Goal: Find contact information: Find contact information

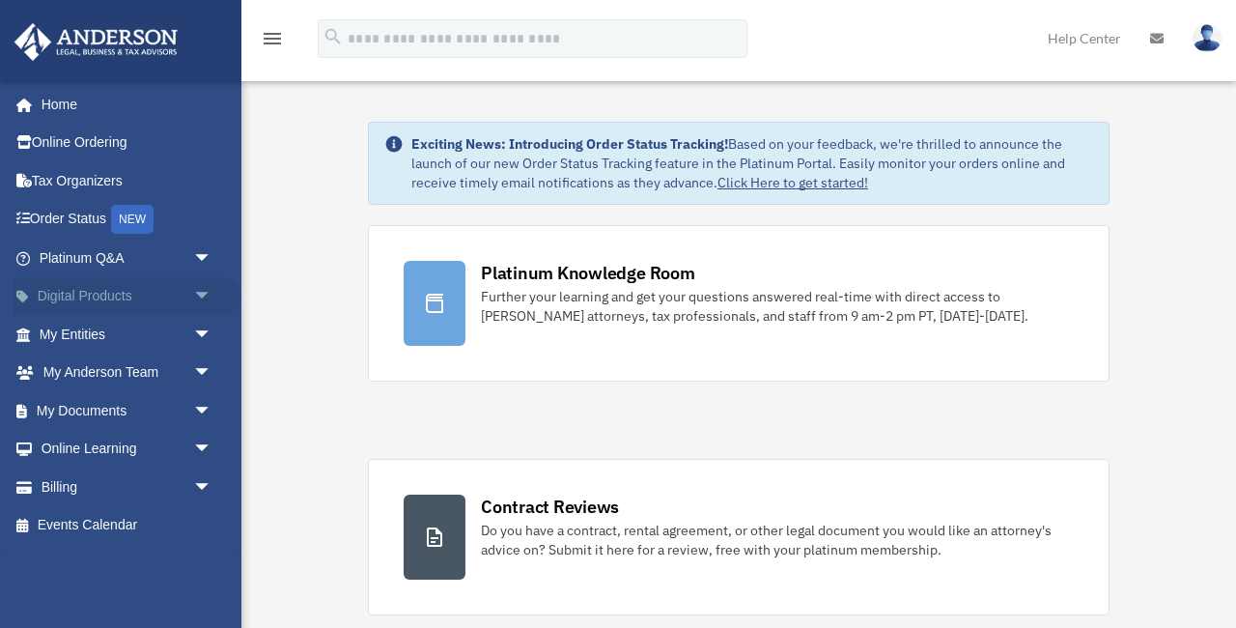
click at [202, 292] on span "arrow_drop_down" at bounding box center [212, 297] width 39 height 40
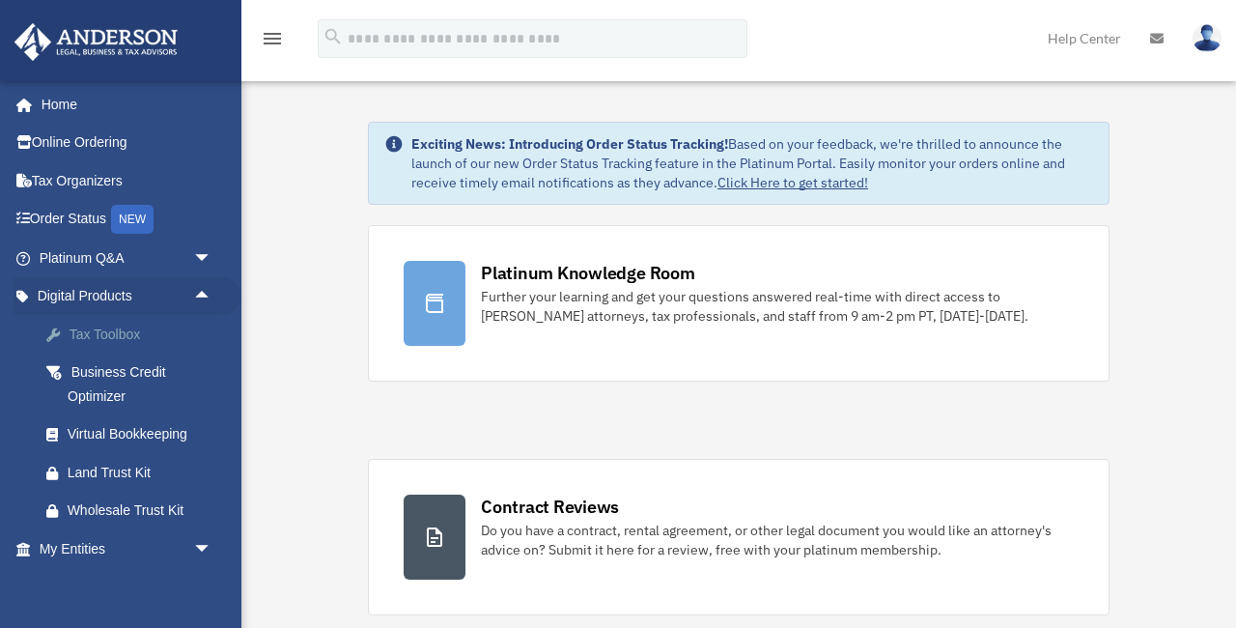
click at [119, 330] on div "Tax Toolbox" at bounding box center [143, 335] width 150 height 24
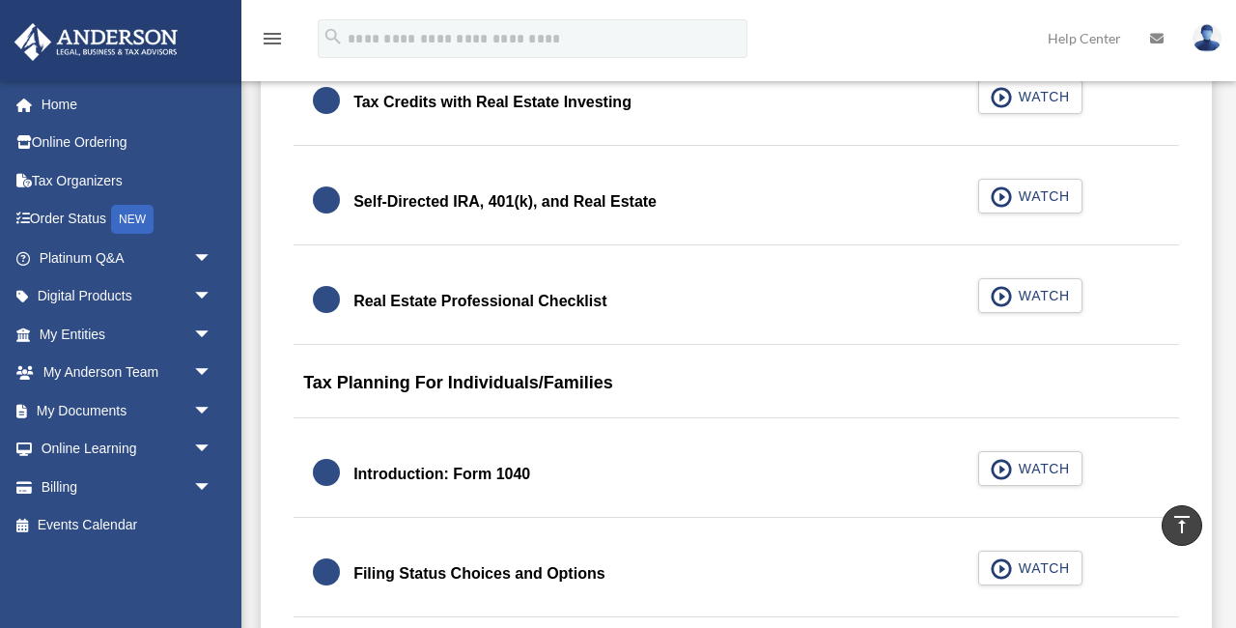
scroll to position [2506, 0]
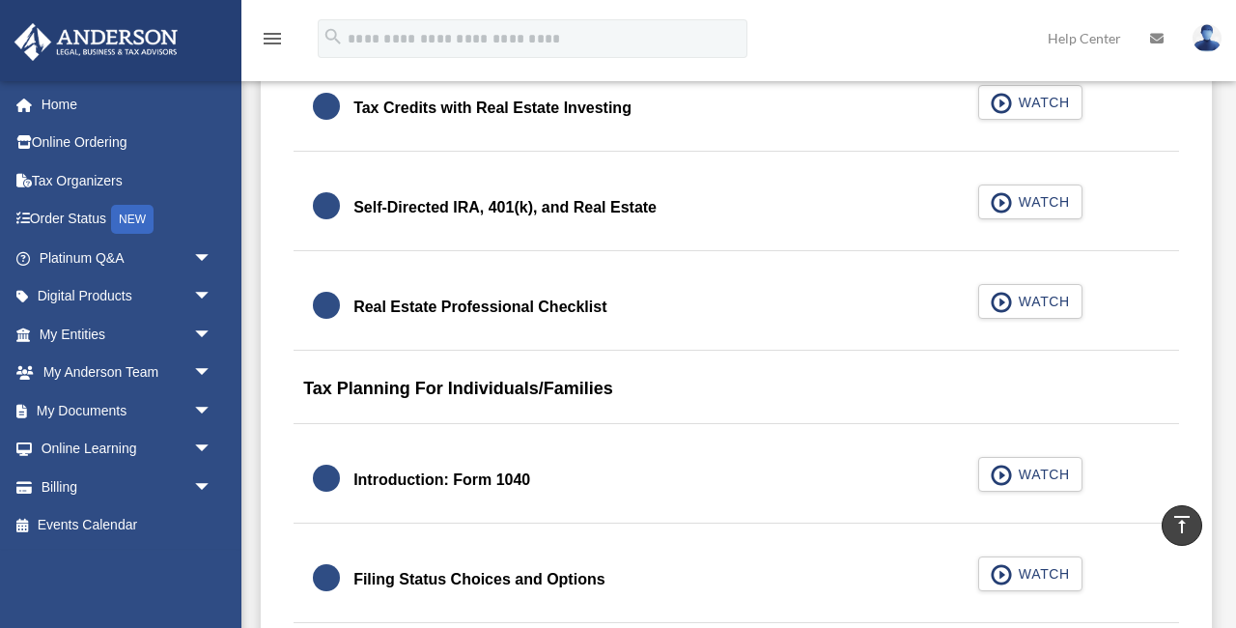
click at [577, 314] on div "Real Estate Professional Checklist" at bounding box center [479, 307] width 253 height 27
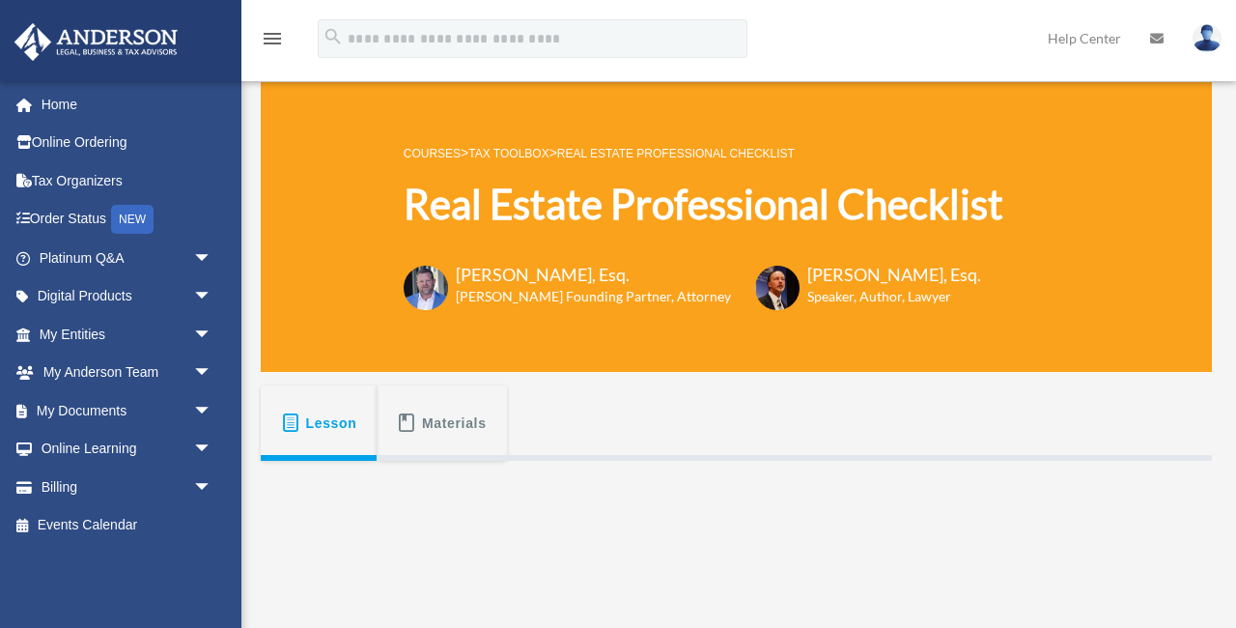
click at [1030, 314] on div "COURSES > Tax Toolbox > Real Estate Professional Checklist Real Estate Professi…" at bounding box center [736, 227] width 951 height 290
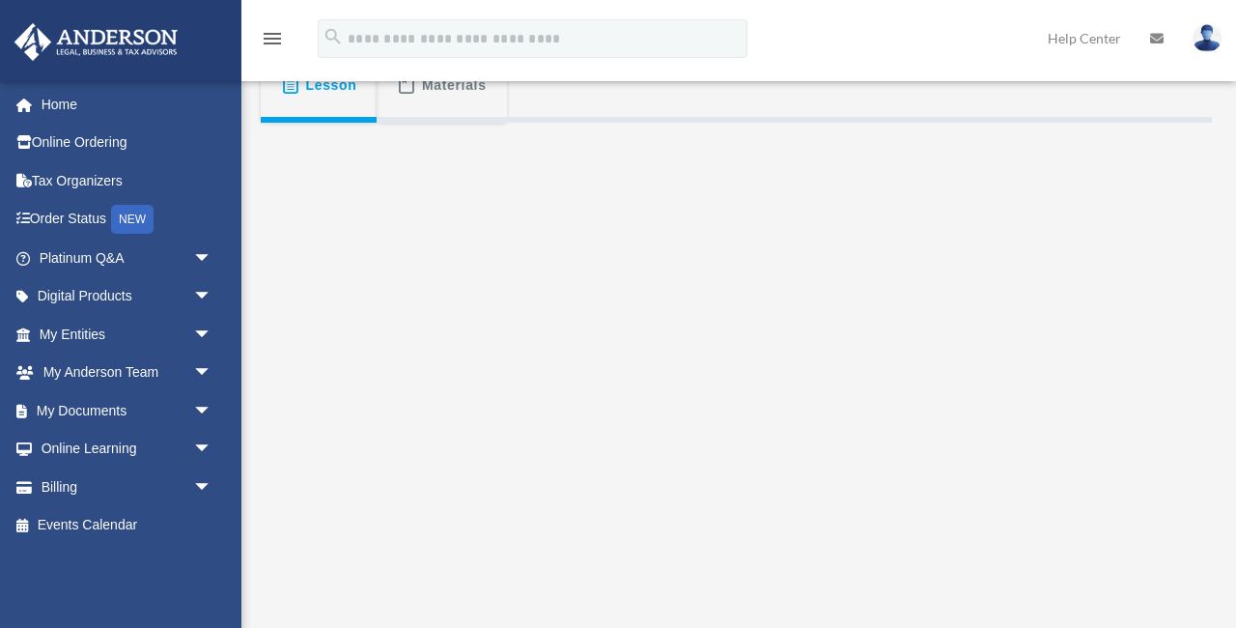
scroll to position [476, 0]
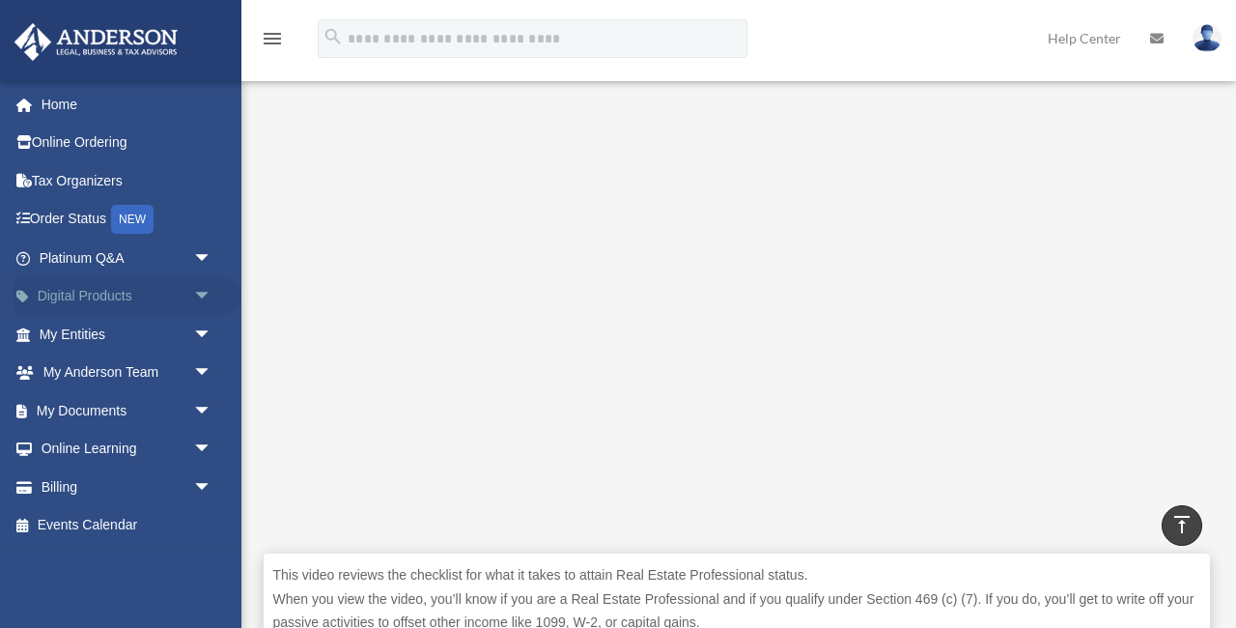
click at [195, 299] on span "arrow_drop_down" at bounding box center [212, 297] width 39 height 40
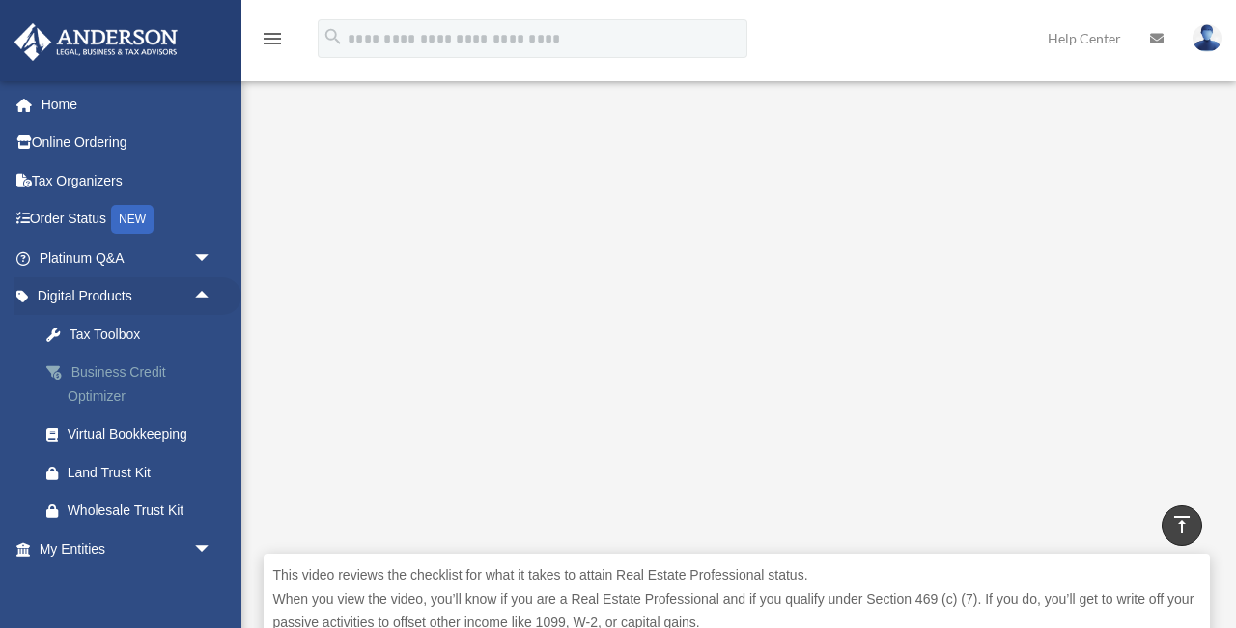
click at [133, 379] on div "Business Credit Optimizer" at bounding box center [143, 383] width 150 height 47
click at [143, 372] on div "Business Credit Optimizer" at bounding box center [143, 383] width 150 height 47
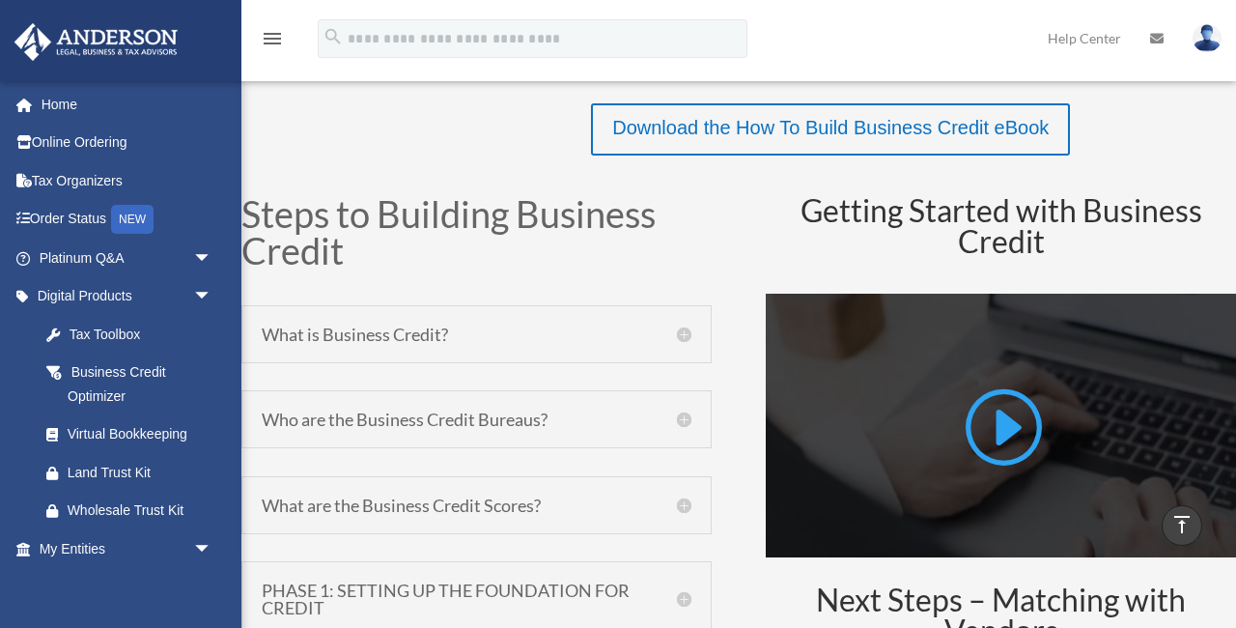
scroll to position [776, 0]
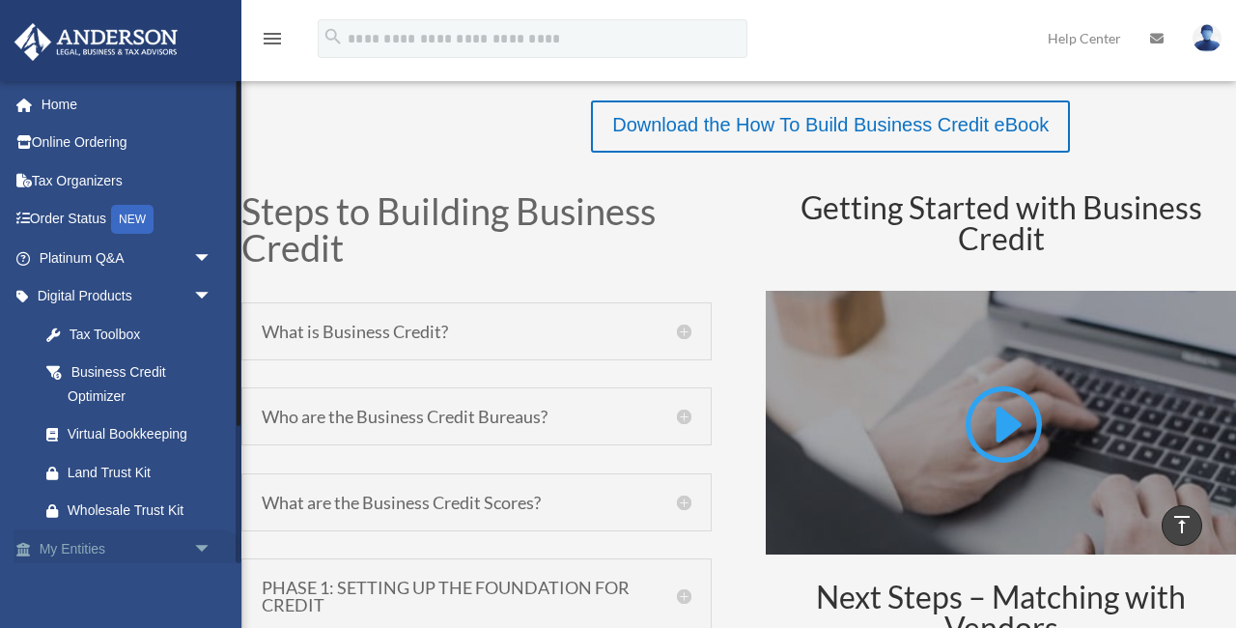
click at [90, 533] on link "My Entities arrow_drop_down" at bounding box center [128, 548] width 228 height 39
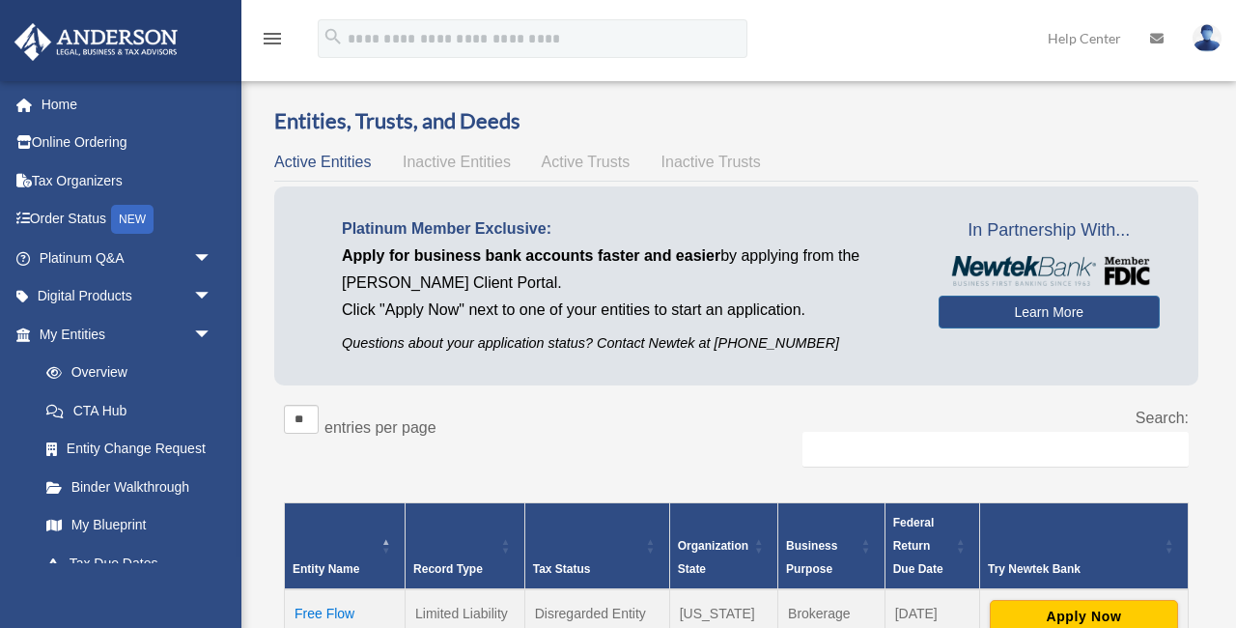
click at [453, 158] on span "Inactive Entities" at bounding box center [457, 162] width 108 height 16
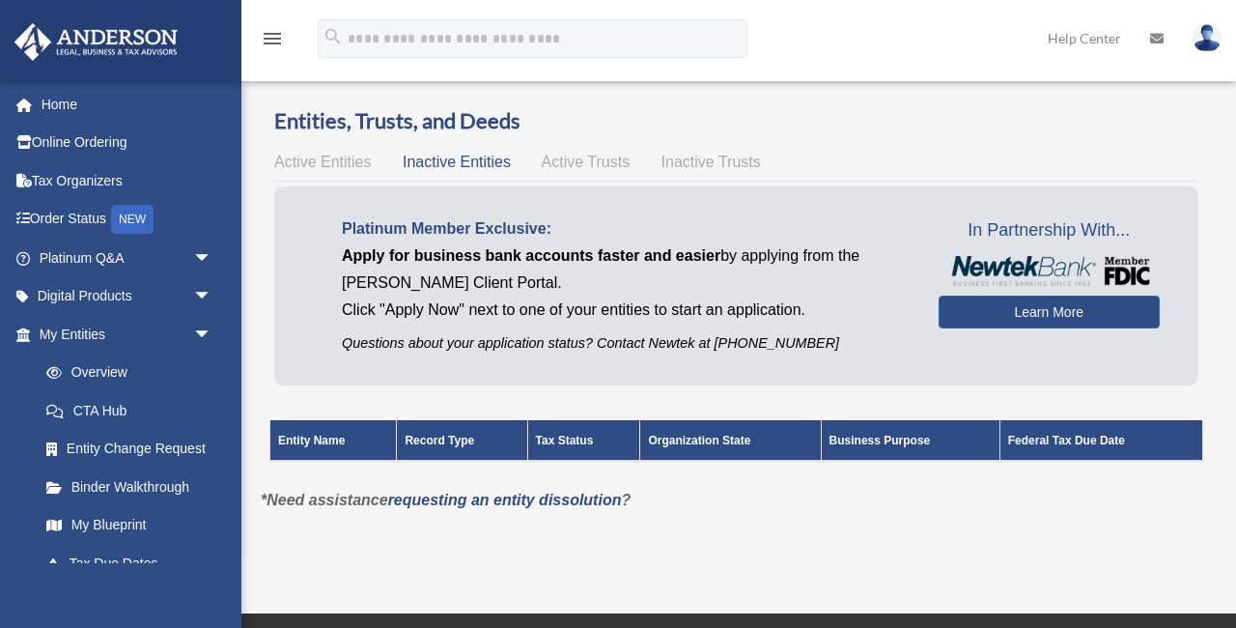
click at [568, 172] on div "Active Entities Inactive Entities Active Trusts Inactive Trusts" at bounding box center [736, 162] width 924 height 27
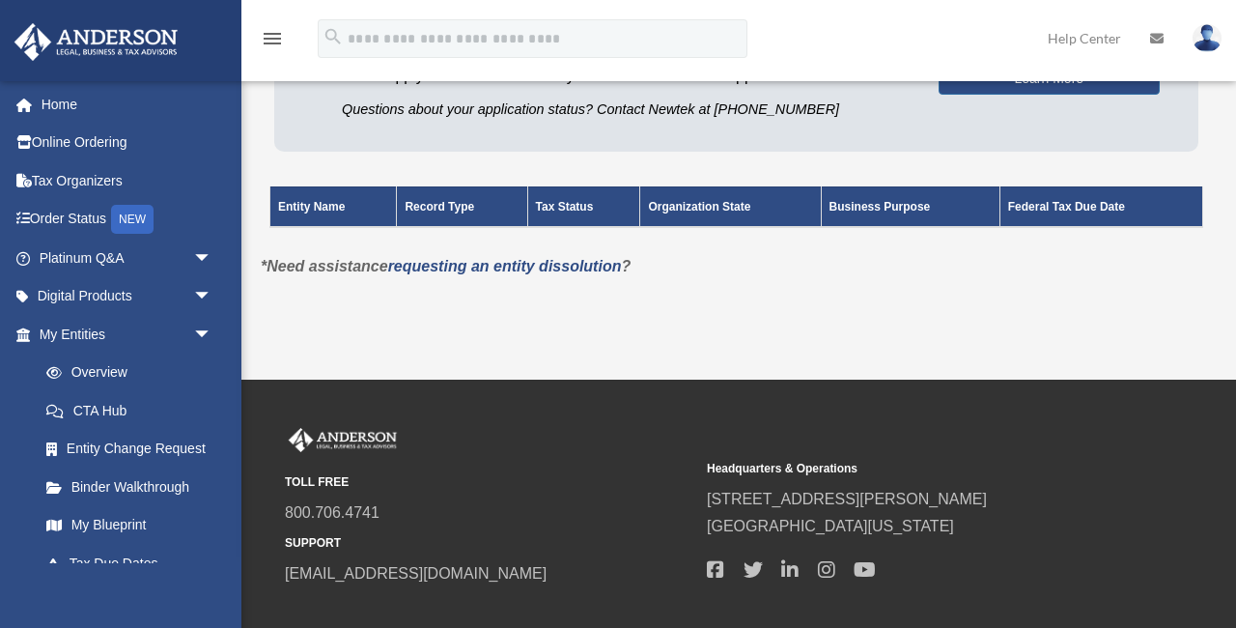
scroll to position [237, 0]
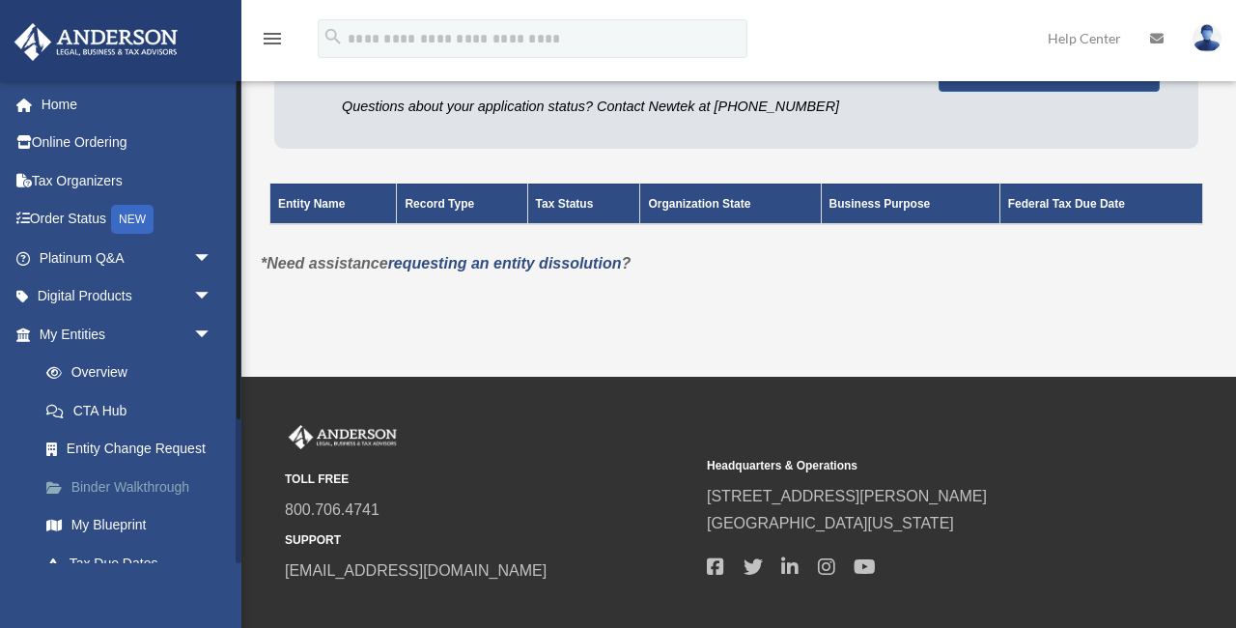
click at [87, 484] on link "Binder Walkthrough" at bounding box center [134, 486] width 214 height 39
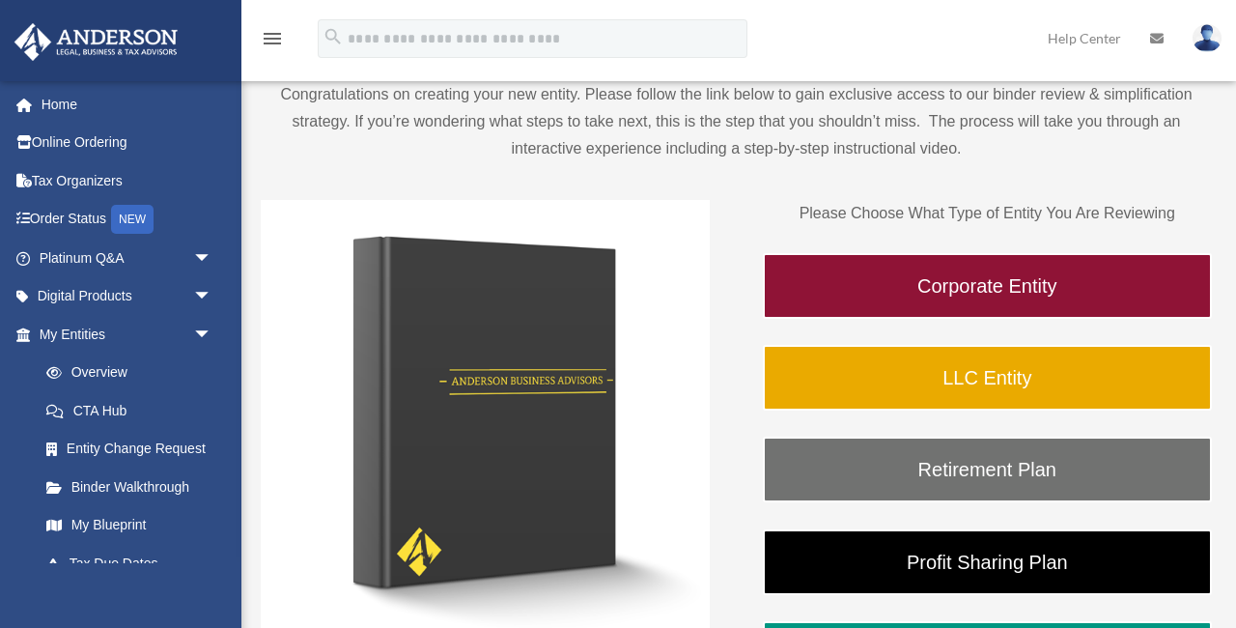
scroll to position [177, 0]
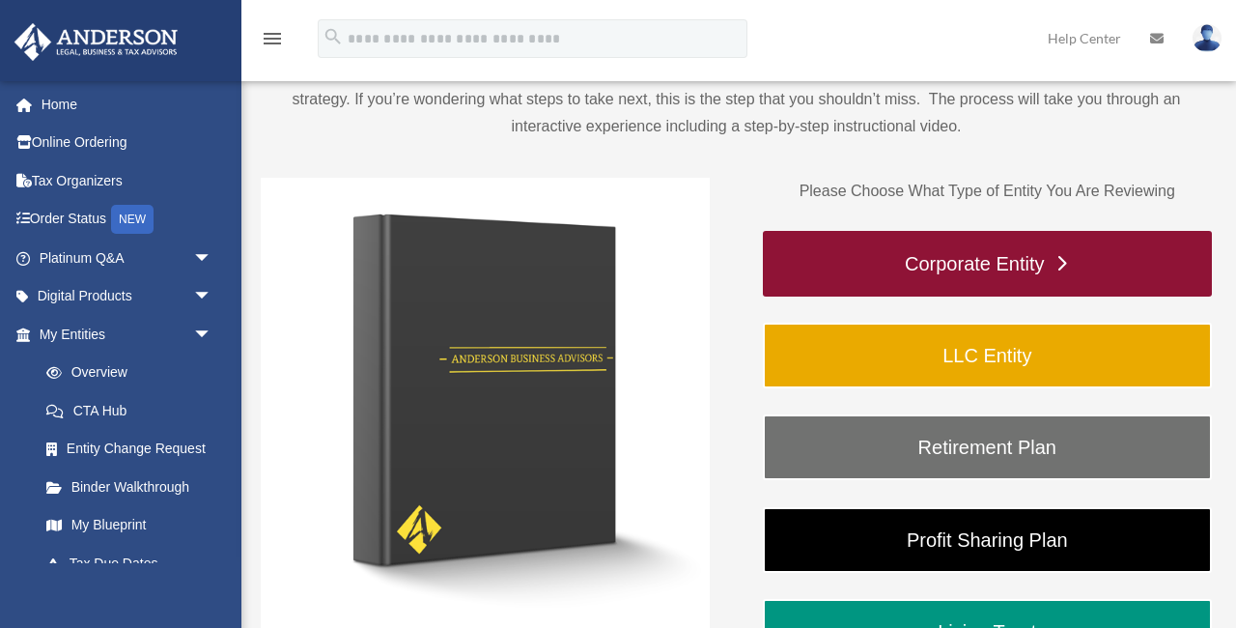
click at [1068, 269] on link "Corporate Entity" at bounding box center [987, 264] width 449 height 66
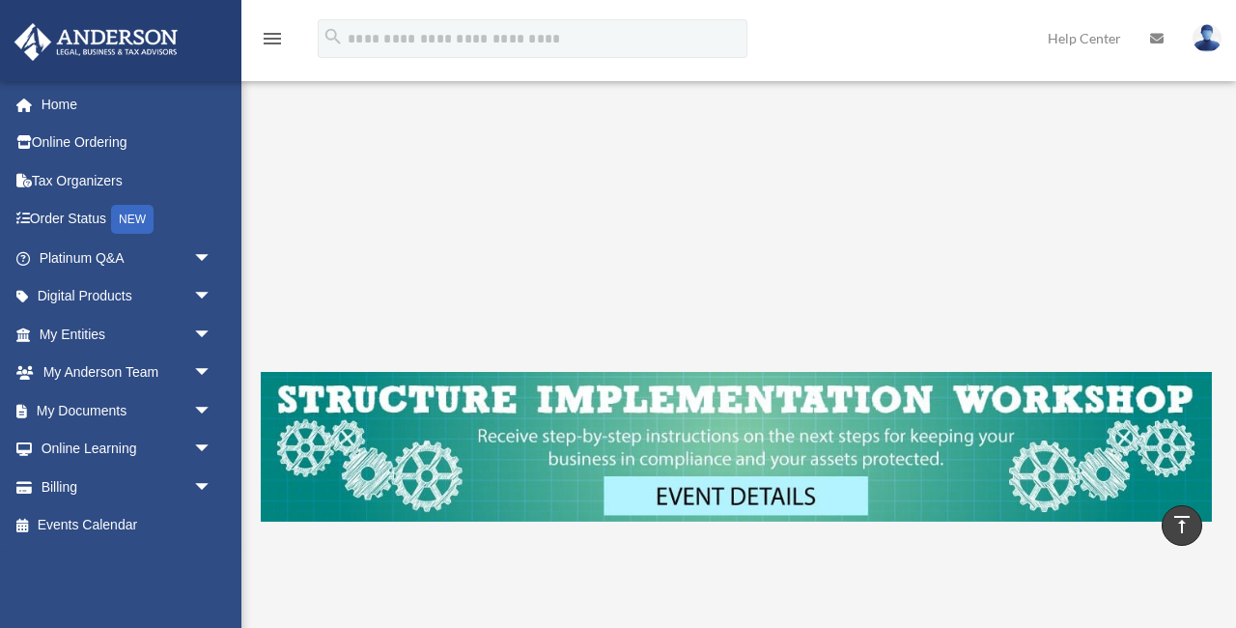
scroll to position [542, 0]
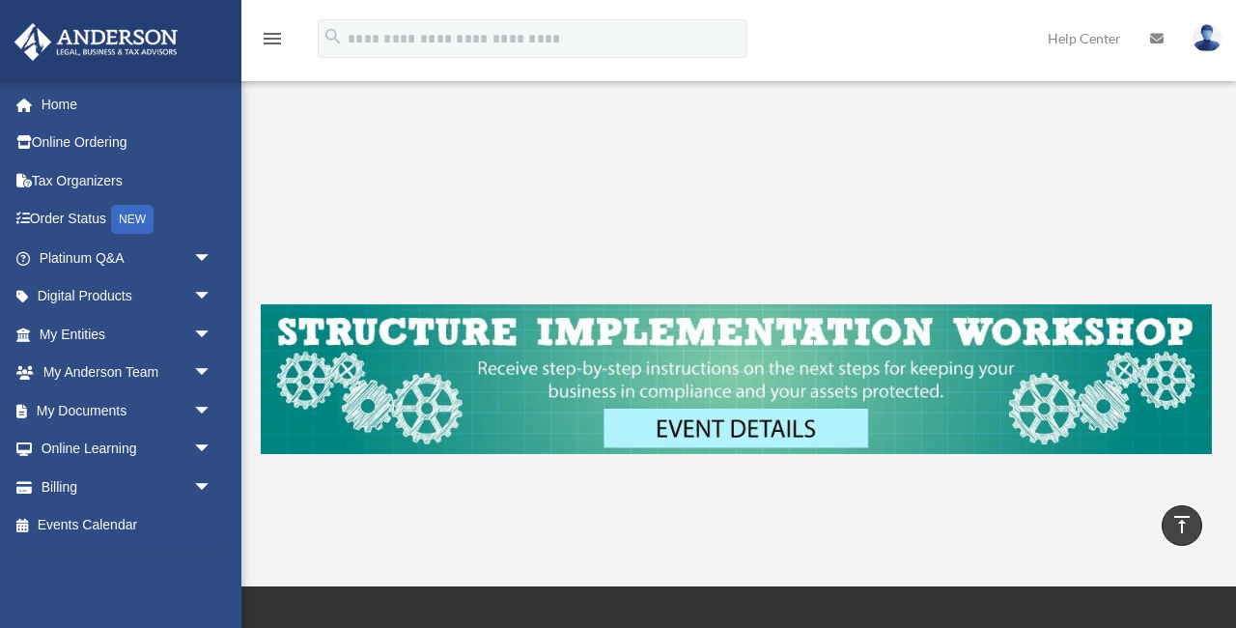
click at [717, 416] on img at bounding box center [736, 378] width 951 height 149
click at [90, 405] on link "My Documents arrow_drop_down" at bounding box center [128, 410] width 228 height 39
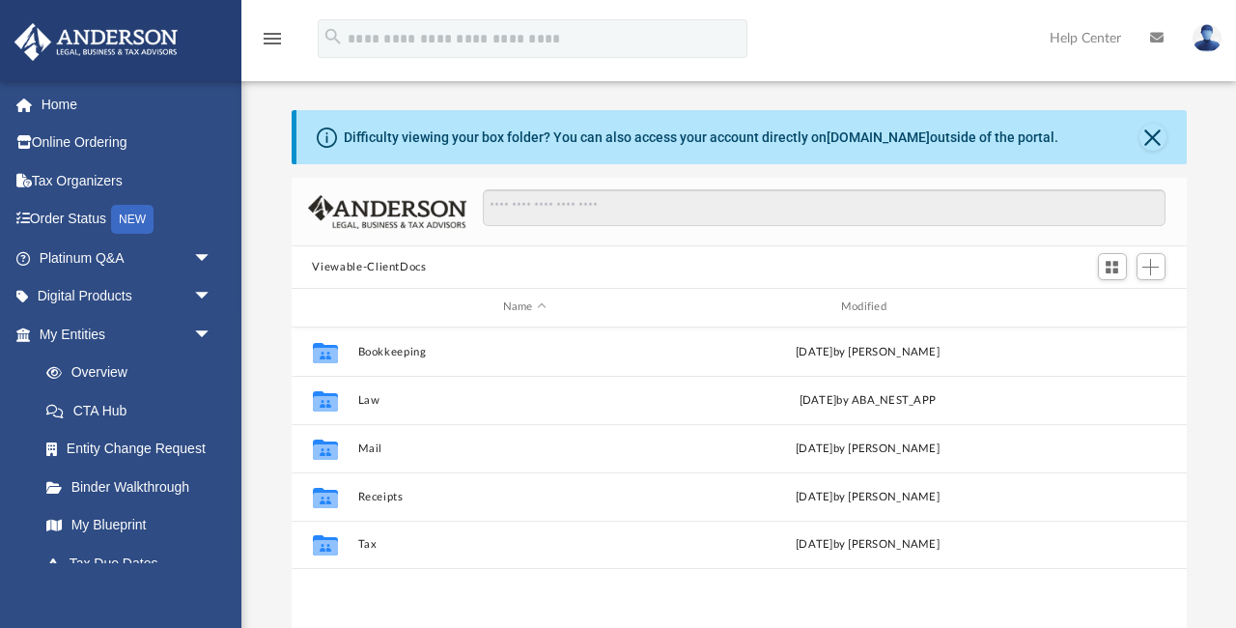
scroll to position [439, 895]
click at [98, 518] on link "My Blueprint" at bounding box center [134, 525] width 214 height 39
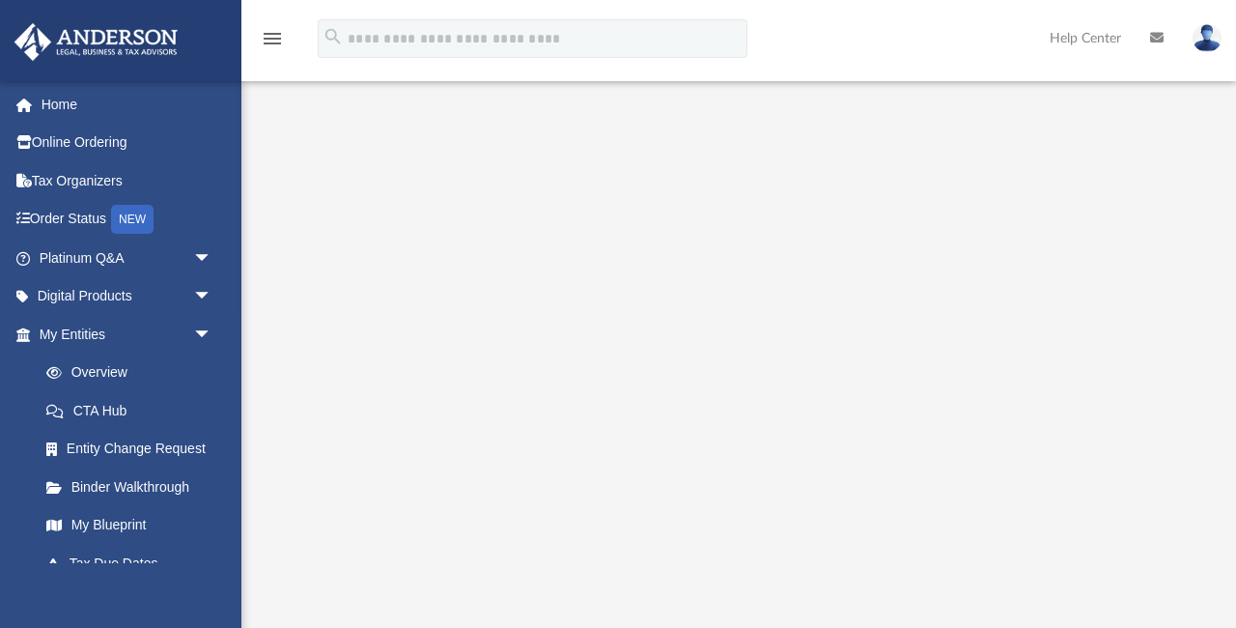
scroll to position [183, 0]
click at [118, 405] on link "CTA Hub" at bounding box center [134, 410] width 214 height 39
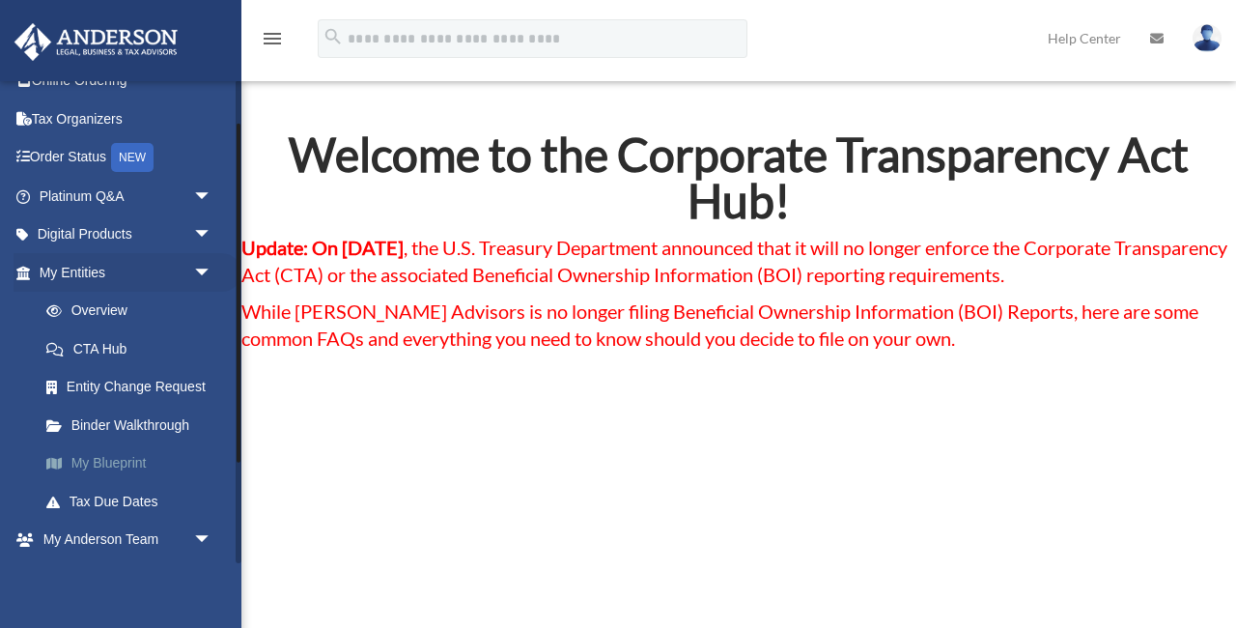
scroll to position [111, 0]
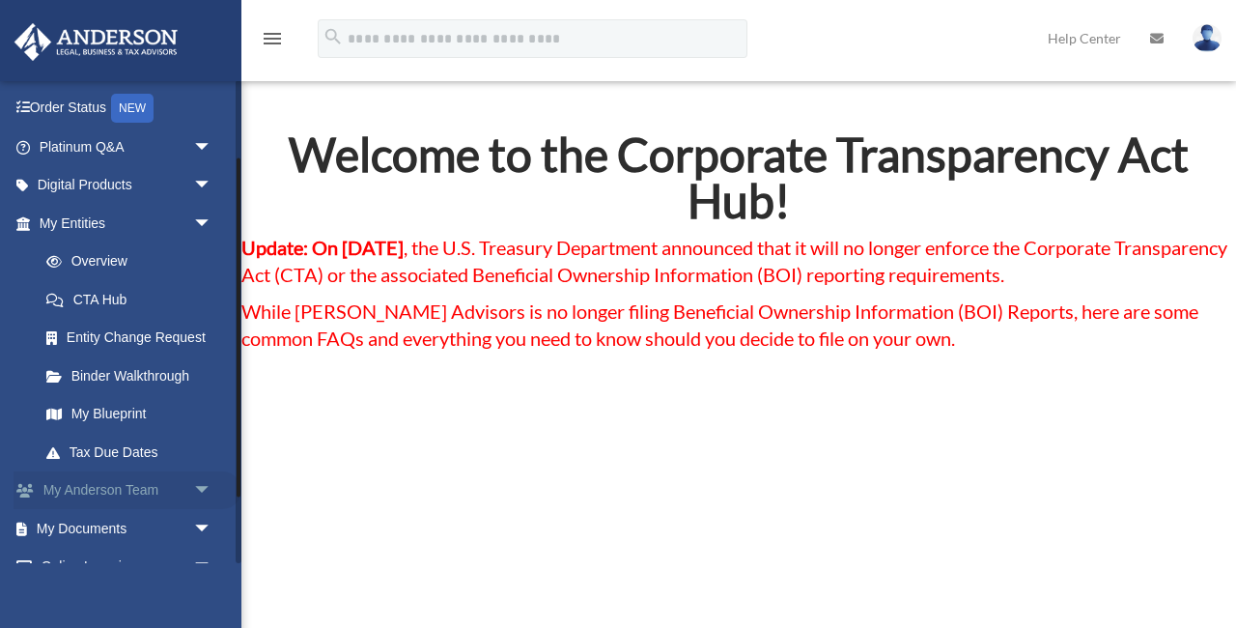
click at [102, 471] on link "My [PERSON_NAME] Team arrow_drop_down" at bounding box center [128, 490] width 228 height 39
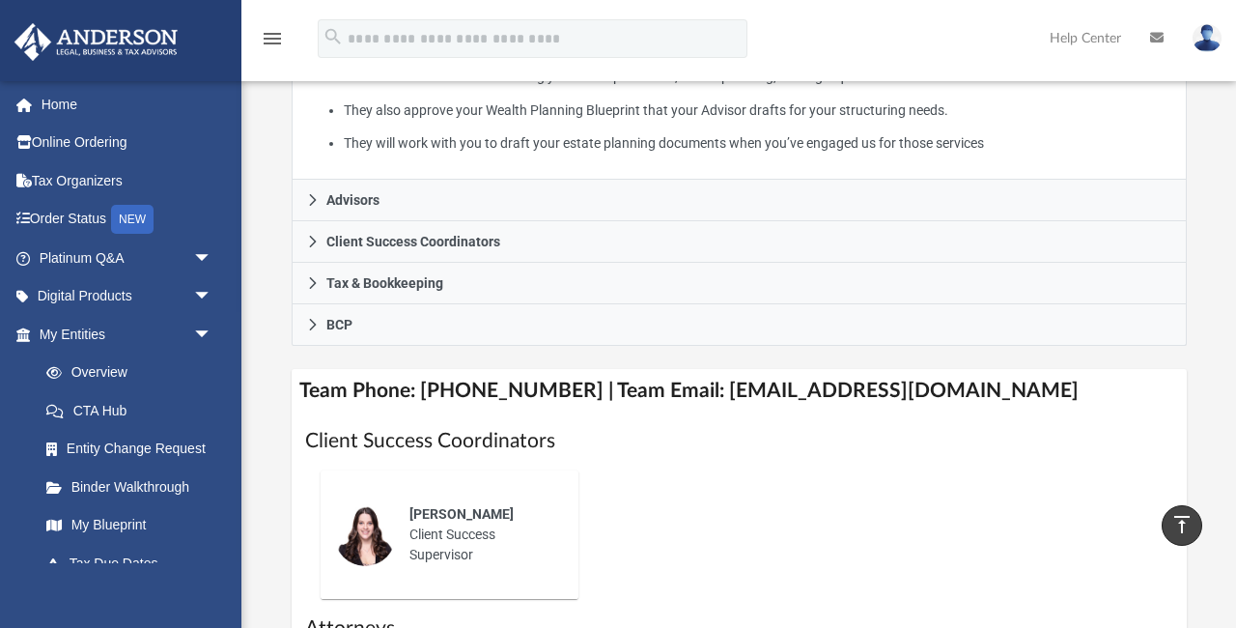
scroll to position [517, 0]
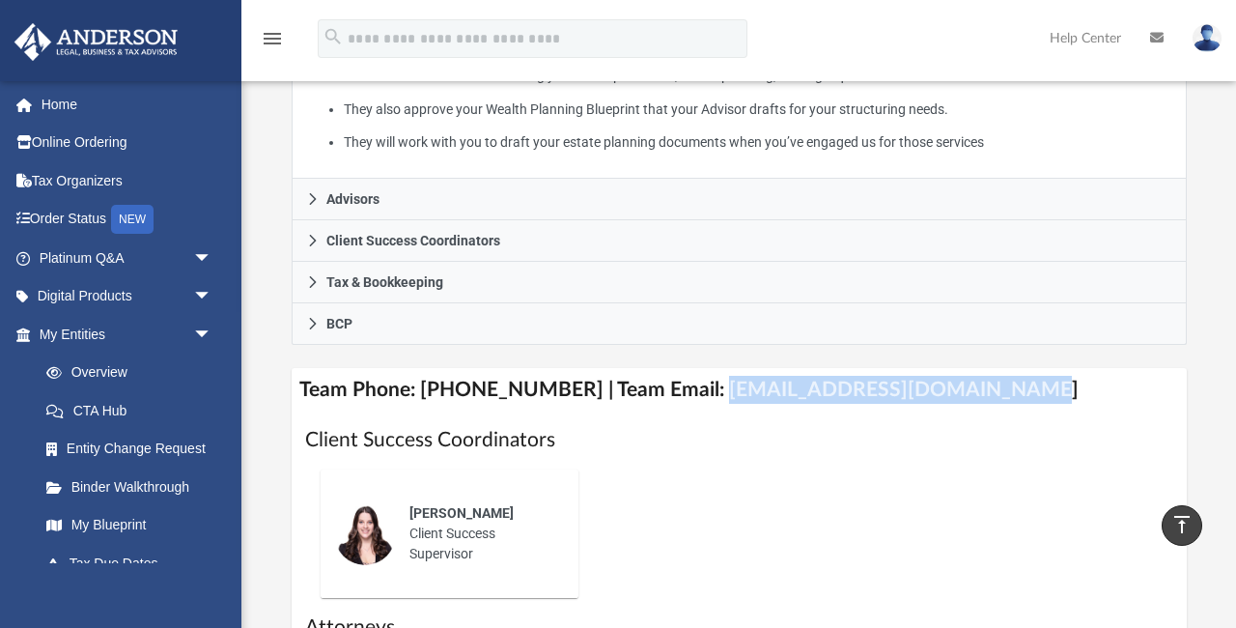
drag, startPoint x: 689, startPoint y: 386, endPoint x: 991, endPoint y: 389, distance: 301.3
click at [991, 389] on h4 "Team Phone: [PHONE_NUMBER] | Team Email: [EMAIL_ADDRESS][DOMAIN_NAME]" at bounding box center [739, 389] width 895 height 43
copy h4 "[EMAIL_ADDRESS][DOMAIN_NAME]"
